Goal: Task Accomplishment & Management: Use online tool/utility

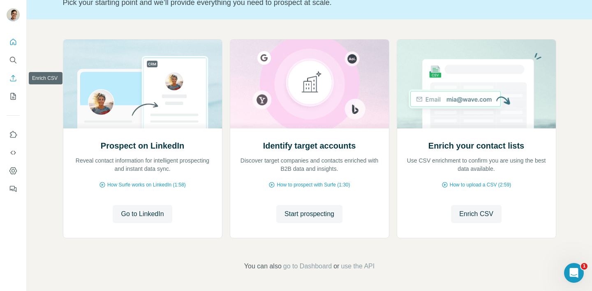
click at [13, 81] on icon "Enrich CSV" at bounding box center [13, 78] width 8 height 8
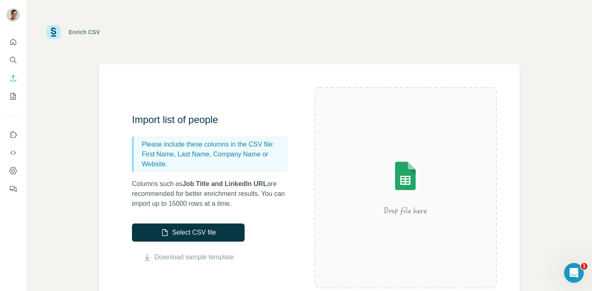
click at [150, 145] on p "Please include these columns in the CSV file:" at bounding box center [213, 144] width 143 height 10
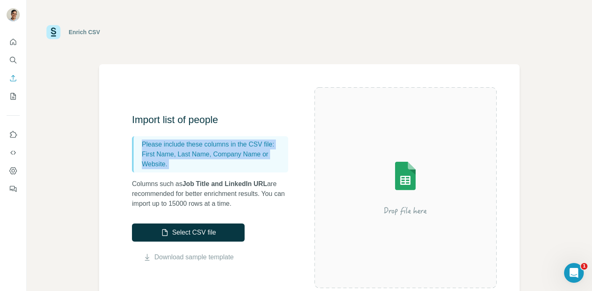
drag, startPoint x: 150, startPoint y: 145, endPoint x: 170, endPoint y: 160, distance: 25.2
click at [170, 160] on div "Please include these columns in the CSV file: First Name, Last Name, Company Na…" at bounding box center [210, 154] width 156 height 36
click at [170, 160] on p "First Name, Last Name, Company Name or Website." at bounding box center [213, 159] width 143 height 20
drag, startPoint x: 170, startPoint y: 160, endPoint x: 143, endPoint y: 137, distance: 35.3
click at [143, 137] on div "Please include these columns in the CSV file: First Name, Last Name, Company Na…" at bounding box center [210, 154] width 156 height 36
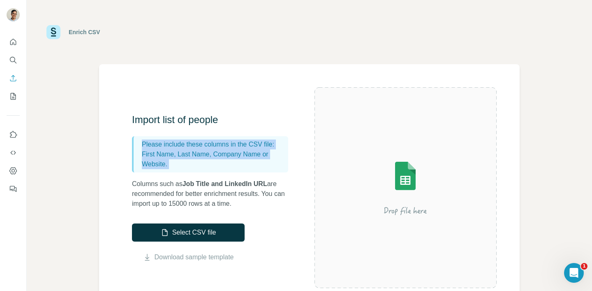
click at [143, 137] on div "Please include these columns in the CSV file: First Name, Last Name, Company Na…" at bounding box center [210, 154] width 156 height 36
drag, startPoint x: 143, startPoint y: 137, endPoint x: 174, endPoint y: 159, distance: 38.6
click at [174, 159] on div "Please include these columns in the CSV file: First Name, Last Name, Company Na…" at bounding box center [210, 154] width 156 height 36
click at [174, 159] on p "First Name, Last Name, Company Name or Website." at bounding box center [213, 159] width 143 height 20
drag, startPoint x: 174, startPoint y: 159, endPoint x: 140, endPoint y: 140, distance: 39.1
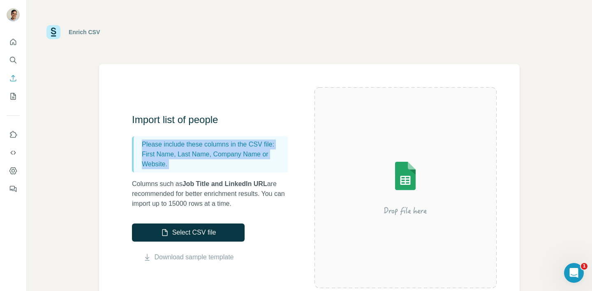
click at [140, 140] on div "Please include these columns in the CSV file: First Name, Last Name, Company Na…" at bounding box center [210, 154] width 156 height 36
drag, startPoint x: 140, startPoint y: 140, endPoint x: 176, endPoint y: 160, distance: 41.2
click at [176, 160] on div "Please include these columns in the CSV file: First Name, Last Name, Company Na…" at bounding box center [210, 154] width 156 height 36
click at [176, 160] on p "First Name, Last Name, Company Name or Website." at bounding box center [213, 159] width 143 height 20
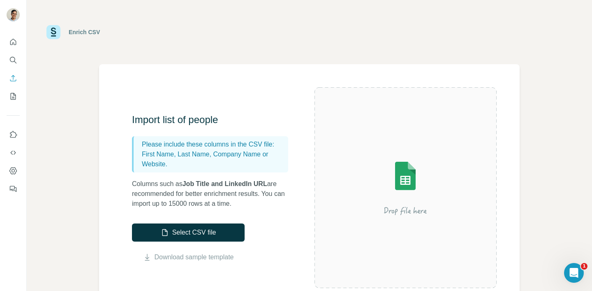
click at [226, 154] on p "First Name, Last Name, Company Name or Website." at bounding box center [213, 159] width 143 height 20
drag, startPoint x: 226, startPoint y: 154, endPoint x: 252, endPoint y: 154, distance: 25.9
click at [252, 154] on p "First Name, Last Name, Company Name or Website." at bounding box center [213, 159] width 143 height 20
copy p "Company Name"
click at [374, 92] on div at bounding box center [405, 187] width 182 height 201
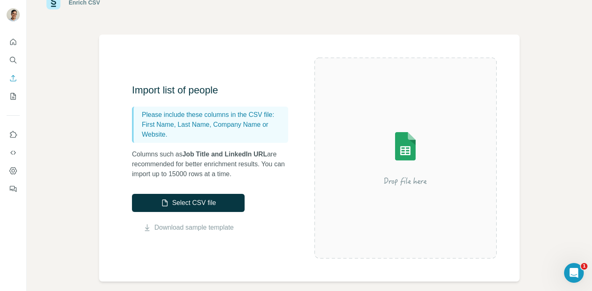
scroll to position [44, 0]
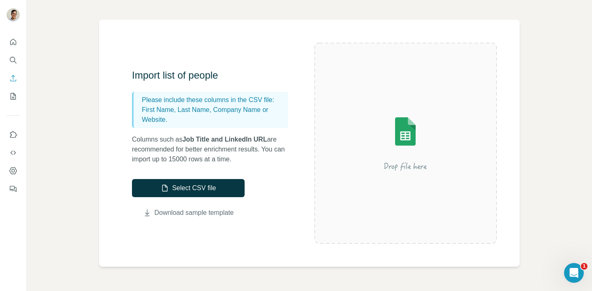
click at [212, 212] on link "Download sample template" at bounding box center [194, 213] width 79 height 10
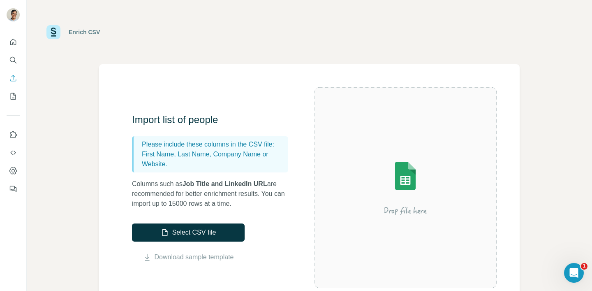
scroll to position [253, 0]
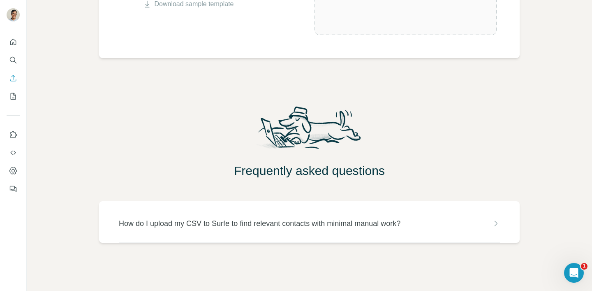
click at [384, 215] on div "How do I upload my CSV to Surfe to find relevant contacts with minimal manual w…" at bounding box center [309, 222] width 381 height 42
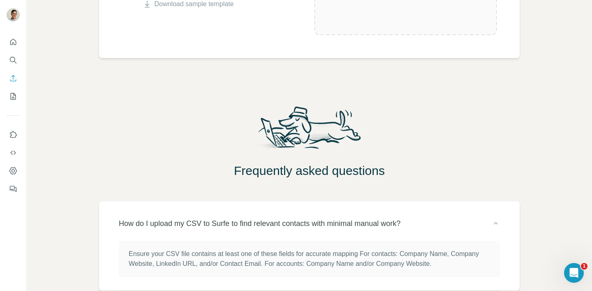
scroll to position [300, 0]
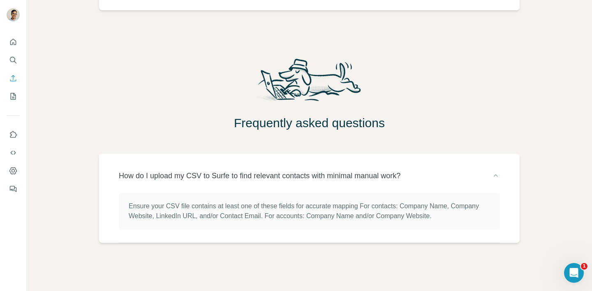
click at [381, 209] on p "Ensure your CSV file contains at least one of these fields for accurate mapping…" at bounding box center [309, 211] width 361 height 20
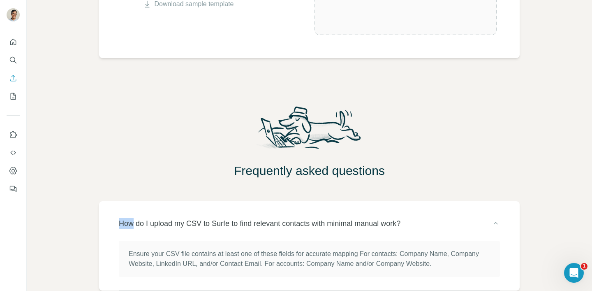
click at [381, 209] on div "How do I upload my CSV to Surfe to find relevant contacts with minimal manual w…" at bounding box center [309, 245] width 381 height 89
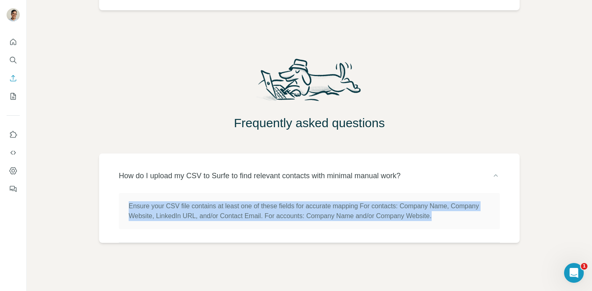
click at [381, 209] on p "Ensure your CSV file contains at least one of these fields for accurate mapping…" at bounding box center [309, 211] width 361 height 20
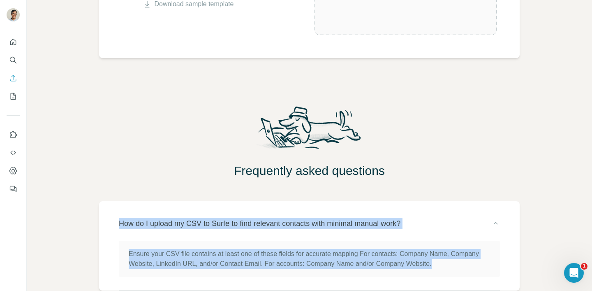
click at [381, 209] on div "How do I upload my CSV to Surfe to find relevant contacts with minimal manual w…" at bounding box center [309, 245] width 381 height 89
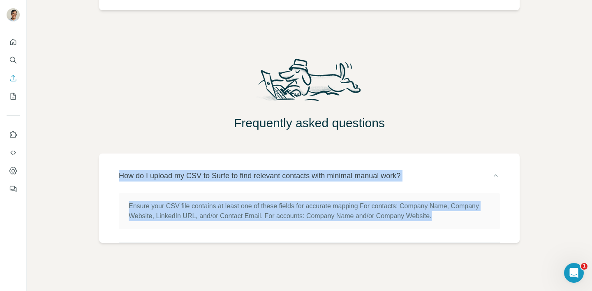
click at [427, 140] on div "Enrich CSV Import list of people Please include these columns in the CSV file: …" at bounding box center [309, 145] width 565 height 291
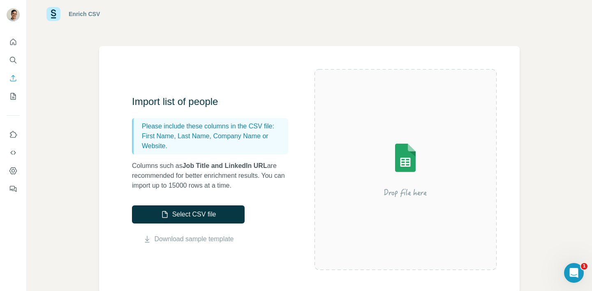
scroll to position [0, 0]
